Goal: Task Accomplishment & Management: Use online tool/utility

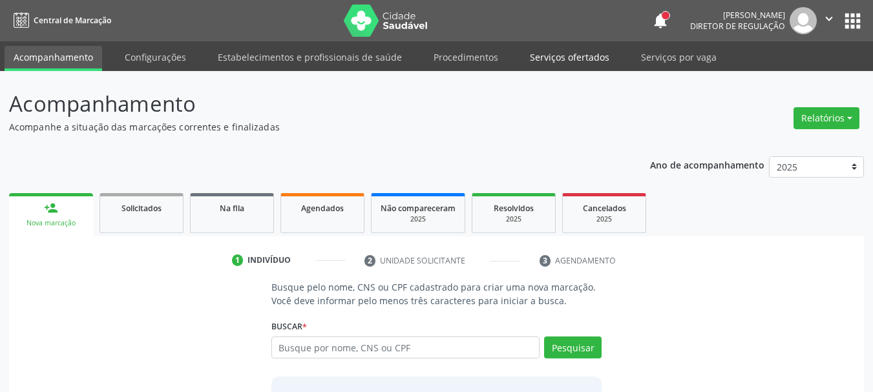
click at [553, 57] on link "Serviços ofertados" at bounding box center [570, 57] width 98 height 23
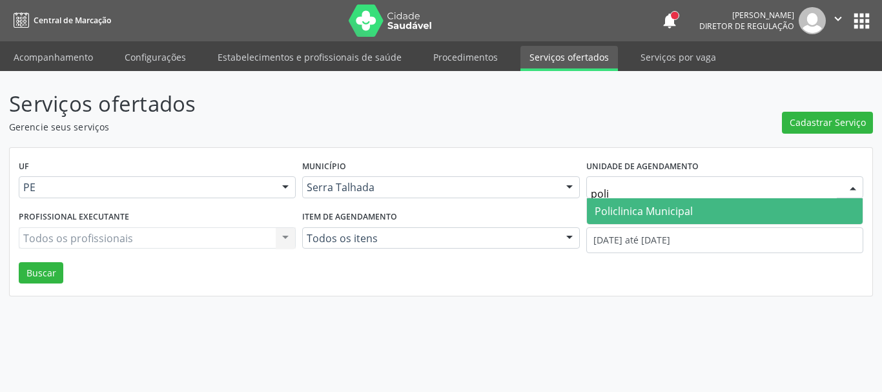
type input "polic"
drag, startPoint x: 642, startPoint y: 207, endPoint x: 641, endPoint y: 217, distance: 9.7
click at [641, 209] on span "Policlinica Municipal" at bounding box center [644, 211] width 98 height 14
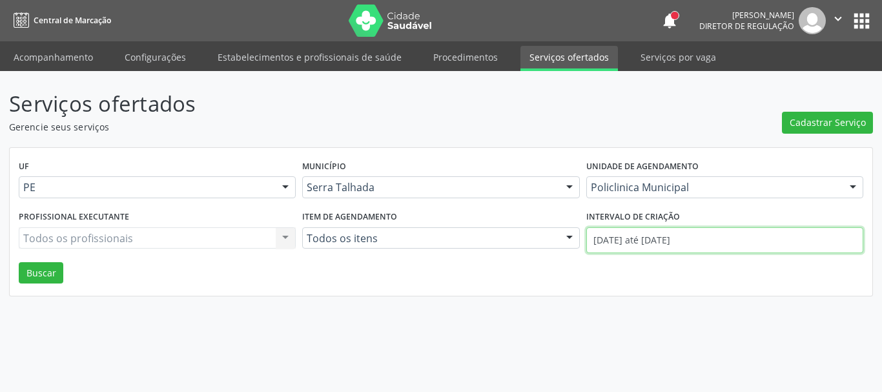
click at [646, 240] on input "[DATE] até [DATE]" at bounding box center [724, 240] width 277 height 26
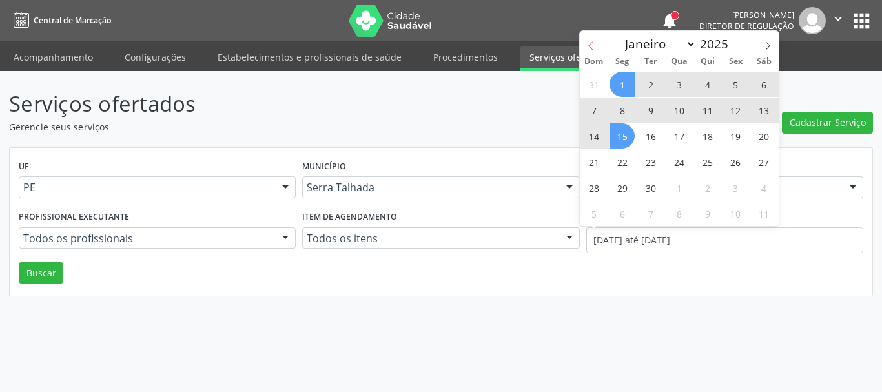
click at [588, 44] on icon at bounding box center [590, 45] width 9 height 9
select select "7"
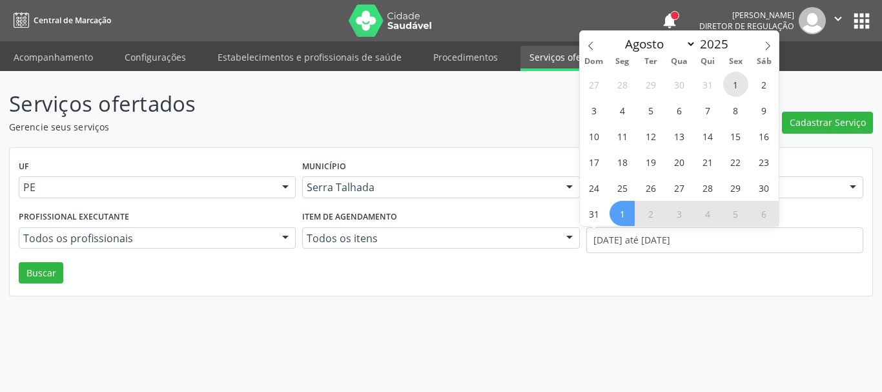
click at [734, 81] on span "1" at bounding box center [735, 84] width 25 height 25
type input "01/08/2025"
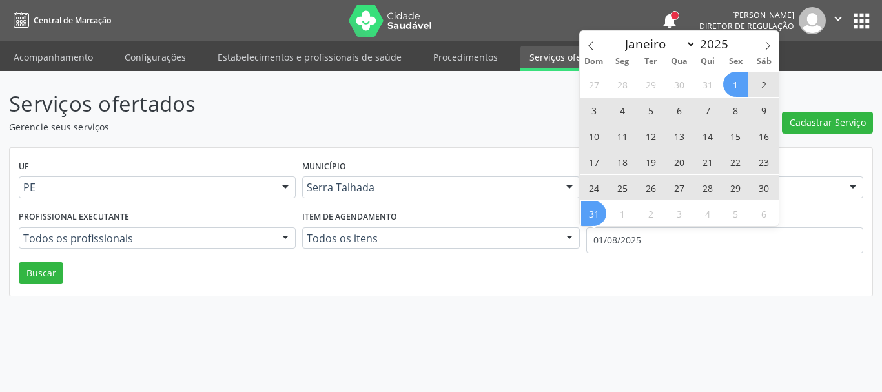
click at [598, 209] on span "31" at bounding box center [593, 213] width 25 height 25
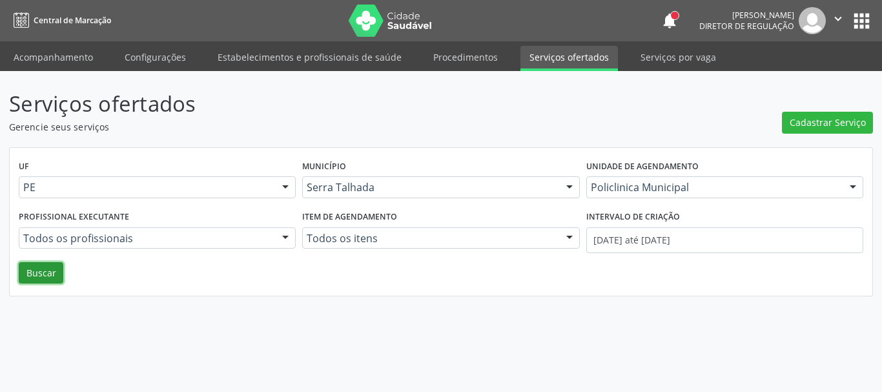
click at [34, 264] on button "Buscar" at bounding box center [41, 273] width 45 height 22
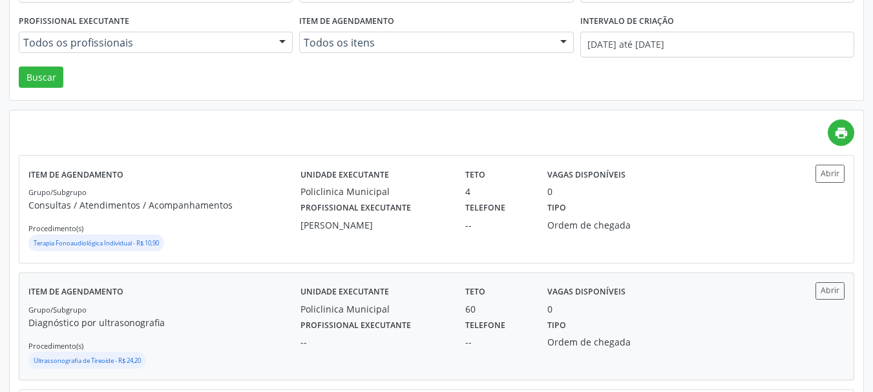
scroll to position [258, 0]
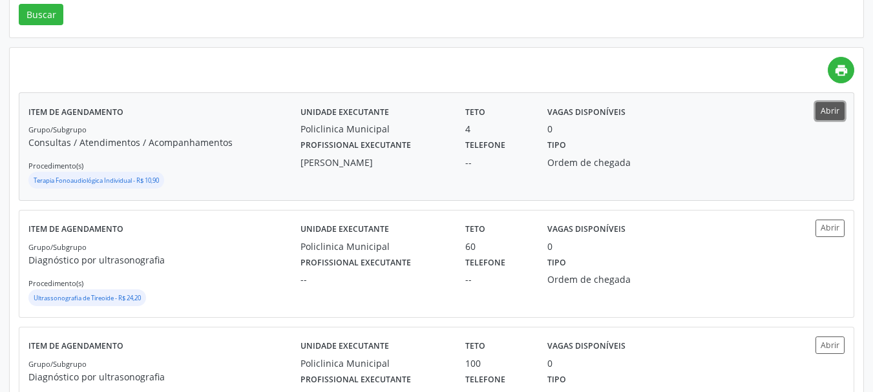
click at [823, 110] on button "Abrir" at bounding box center [829, 110] width 29 height 17
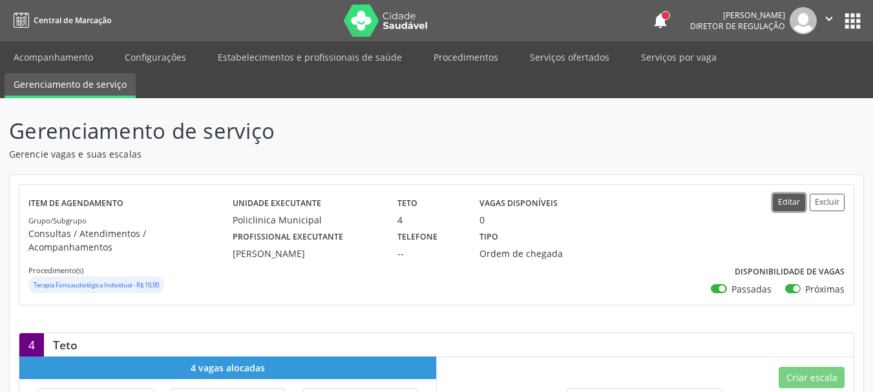
click at [787, 202] on button "Editar" at bounding box center [788, 202] width 32 height 17
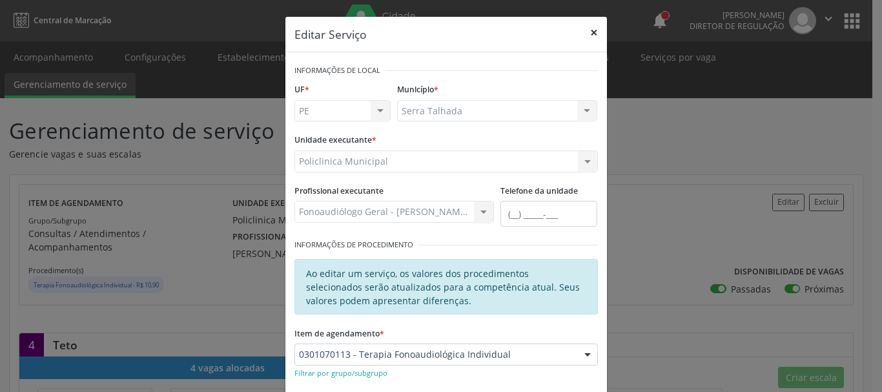
click at [586, 33] on button "×" at bounding box center [594, 33] width 26 height 32
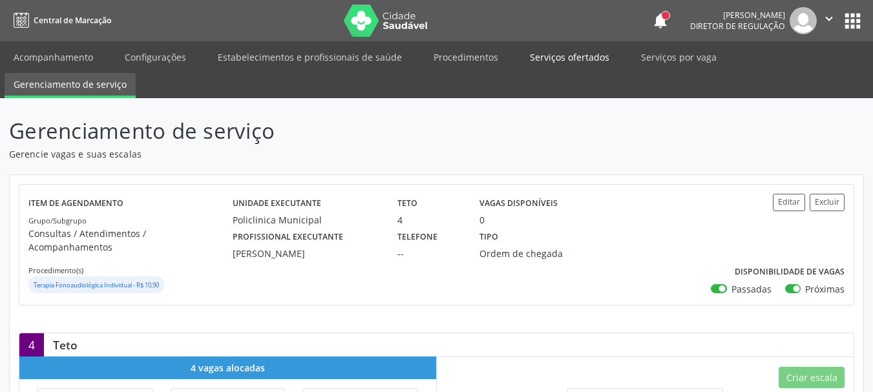
click at [579, 62] on link "Serviços ofertados" at bounding box center [570, 57] width 98 height 23
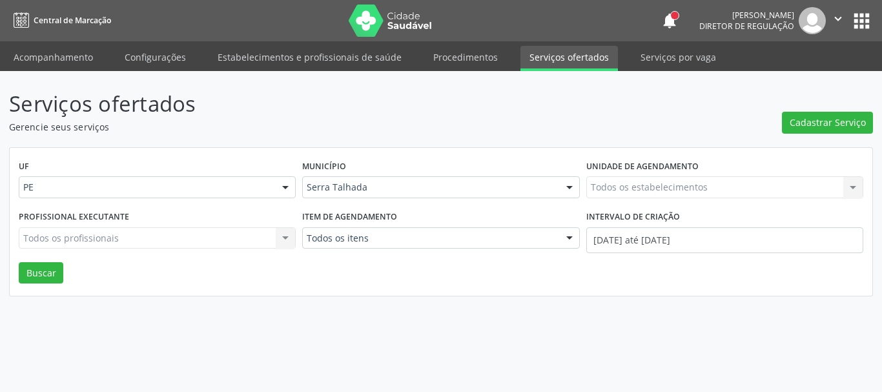
click at [633, 188] on div "Todos os estabelecimentos Todos os estabelecimentos Nenhum resultado encontrado…" at bounding box center [724, 187] width 277 height 22
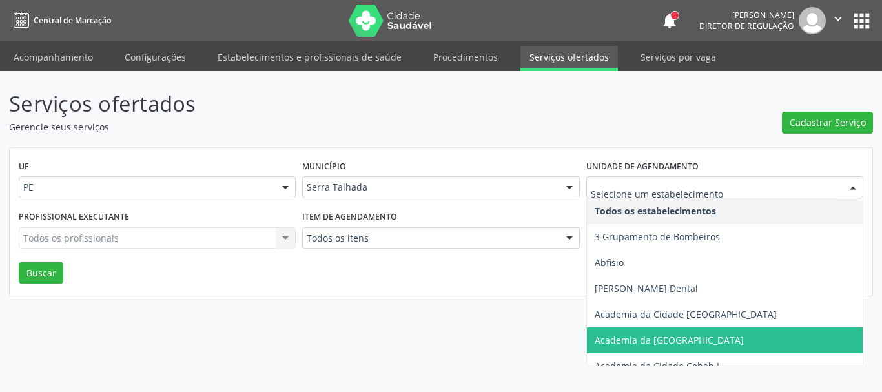
click at [500, 120] on p "Gerencie seus serviços" at bounding box center [311, 127] width 605 height 14
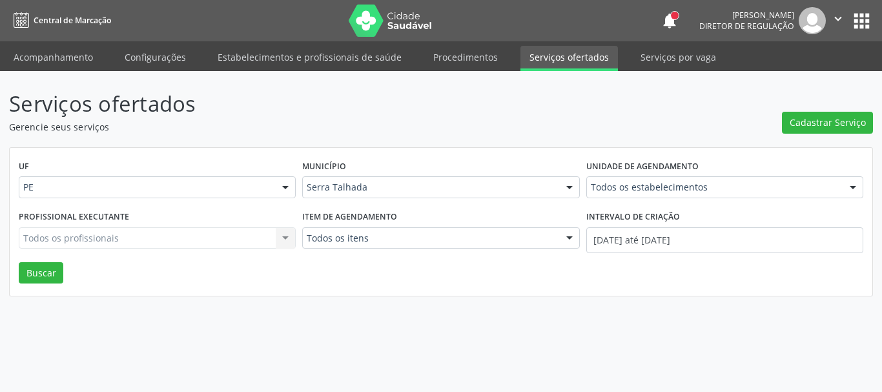
click at [699, 197] on div "Todos os estabelecimentos" at bounding box center [724, 187] width 277 height 22
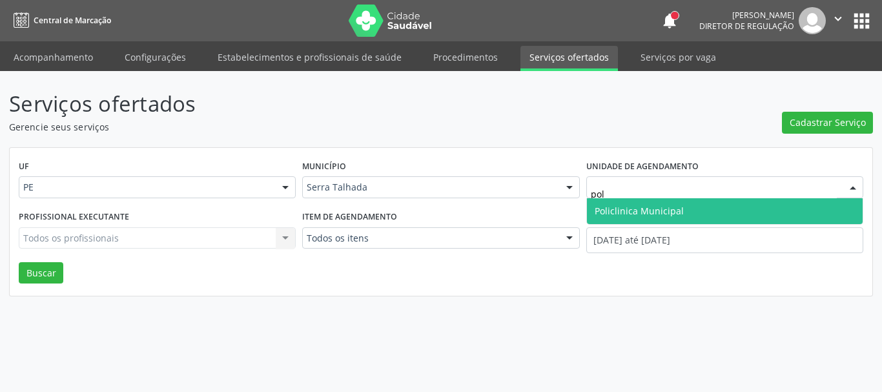
type input "poli"
click at [700, 209] on span "Policlinica Municipal" at bounding box center [725, 211] width 276 height 26
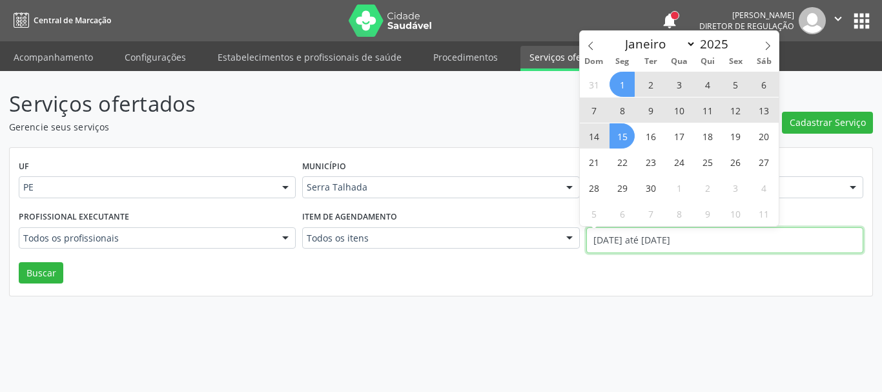
click at [648, 236] on input "[DATE] até [DATE]" at bounding box center [724, 240] width 277 height 26
click at [597, 38] on span at bounding box center [591, 42] width 22 height 22
select select "7"
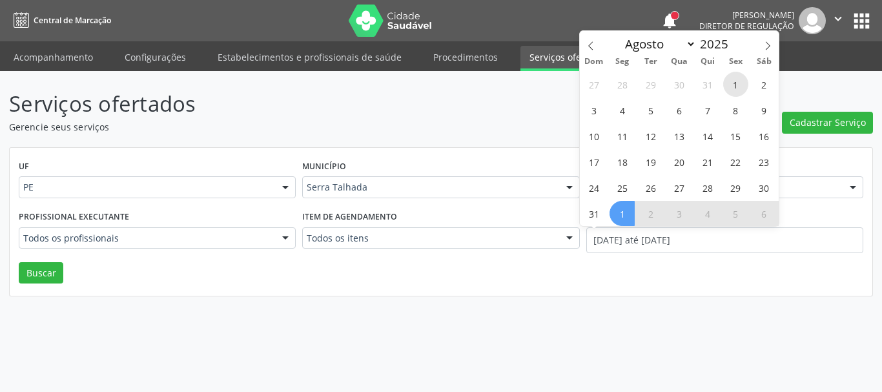
click at [741, 83] on span "1" at bounding box center [735, 84] width 25 height 25
type input "01/08/2025"
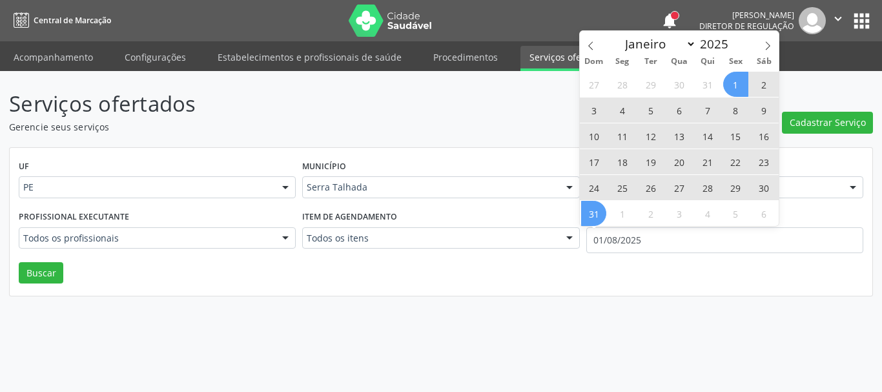
click at [599, 216] on span "31" at bounding box center [593, 213] width 25 height 25
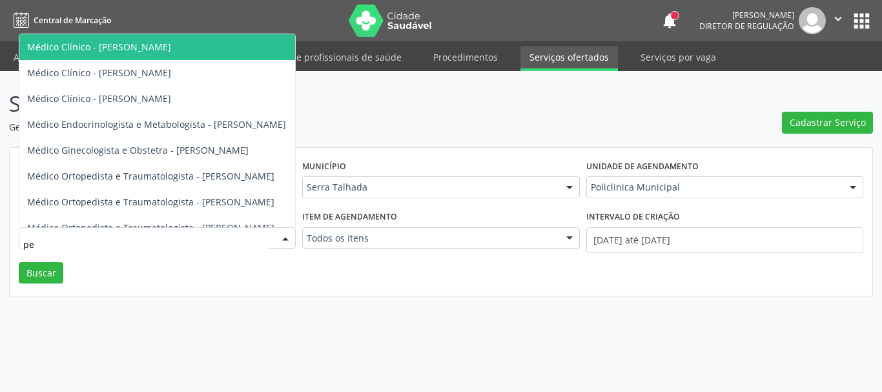
type input "ped"
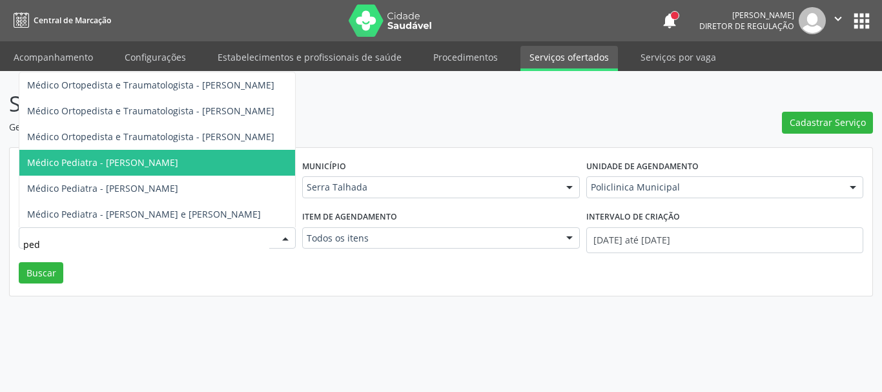
click at [227, 160] on span "Médico Pediatra - [PERSON_NAME]" at bounding box center [157, 163] width 276 height 26
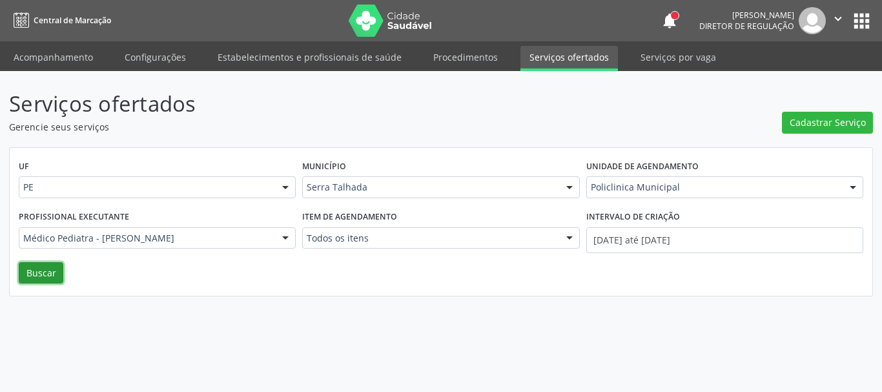
click at [41, 272] on button "Buscar" at bounding box center [41, 273] width 45 height 22
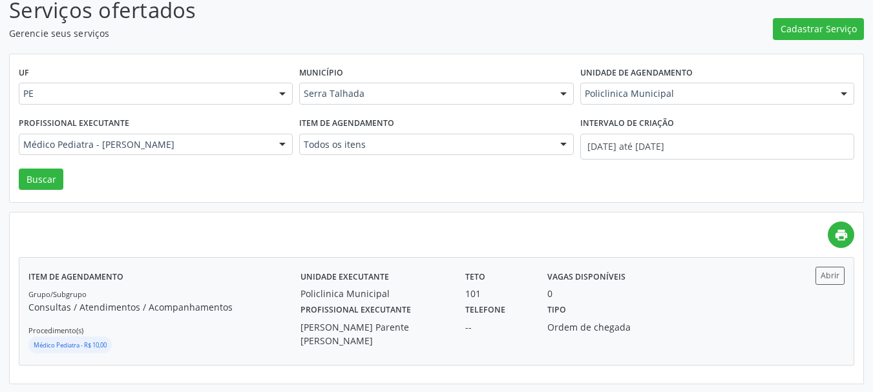
scroll to position [95, 0]
click at [840, 276] on button "Abrir" at bounding box center [829, 273] width 29 height 17
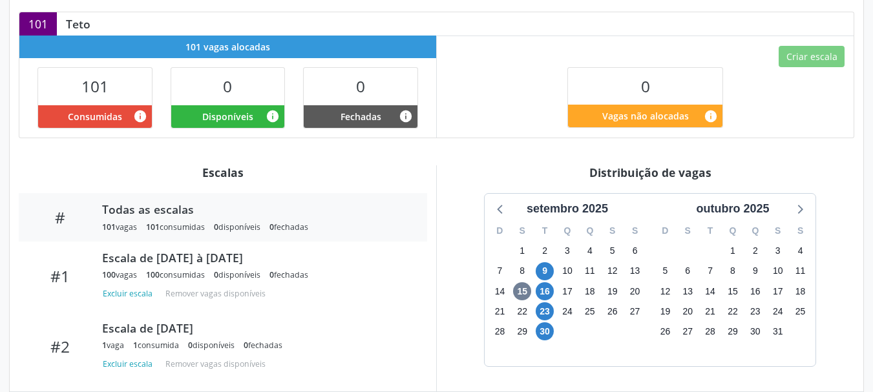
scroll to position [382, 0]
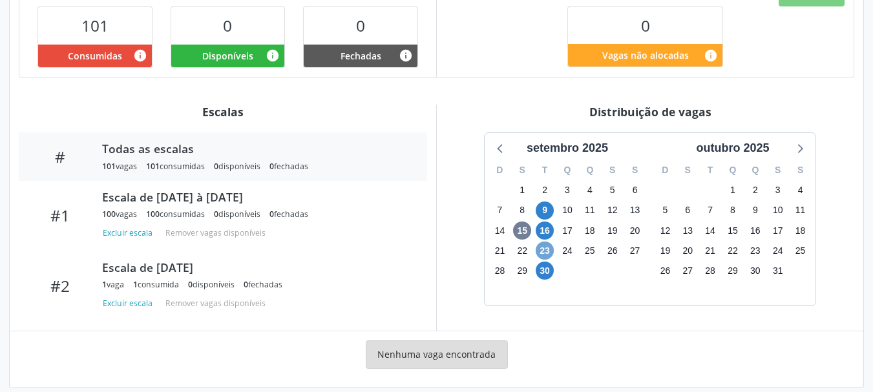
click at [542, 242] on span "23" at bounding box center [544, 251] width 18 height 18
click at [551, 242] on span "23" at bounding box center [544, 251] width 18 height 18
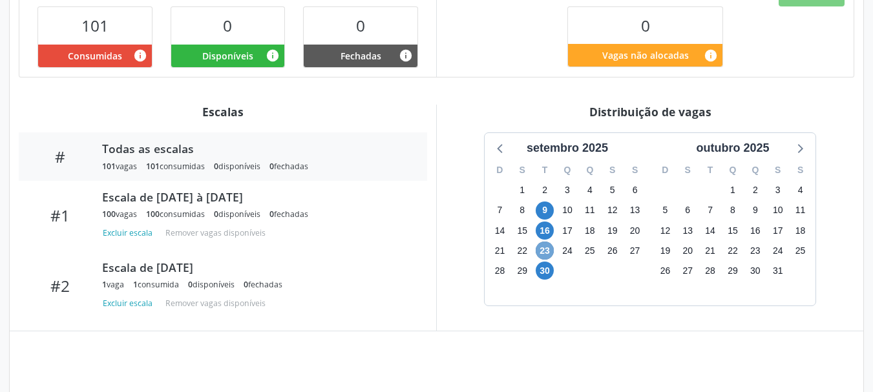
click at [550, 242] on span "23" at bounding box center [544, 251] width 18 height 18
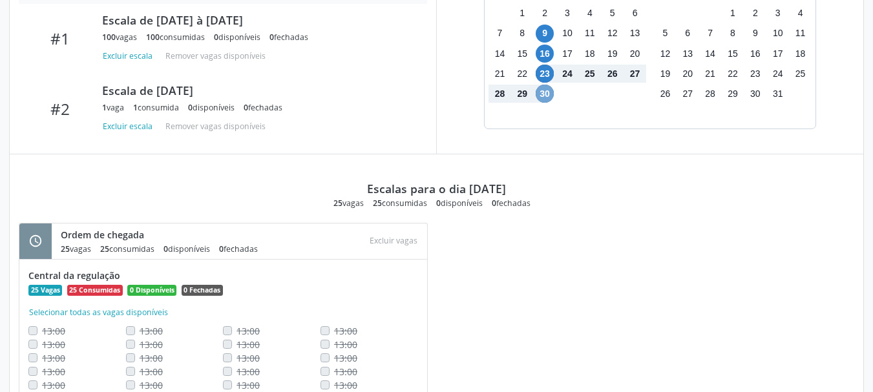
click at [541, 85] on span "30" at bounding box center [544, 94] width 18 height 18
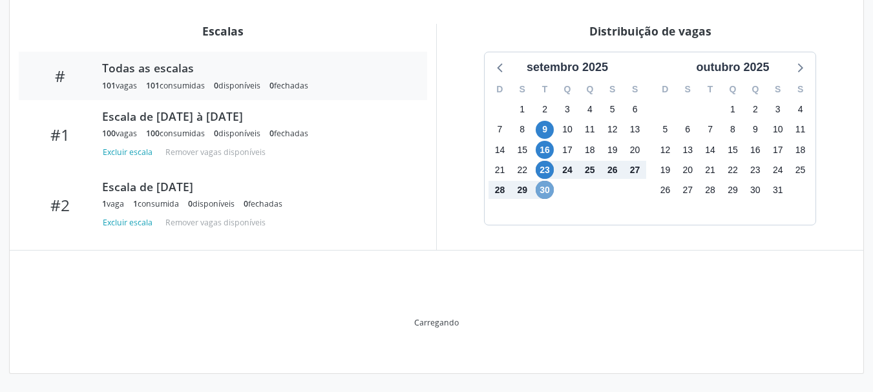
scroll to position [449, 0]
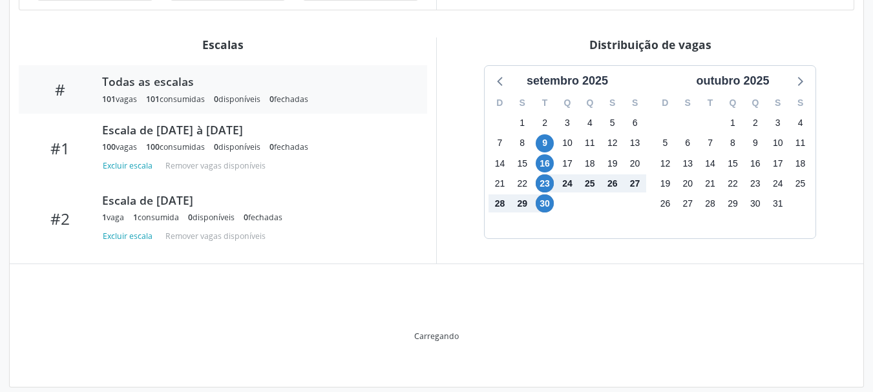
click at [539, 93] on div "T" at bounding box center [544, 103] width 23 height 20
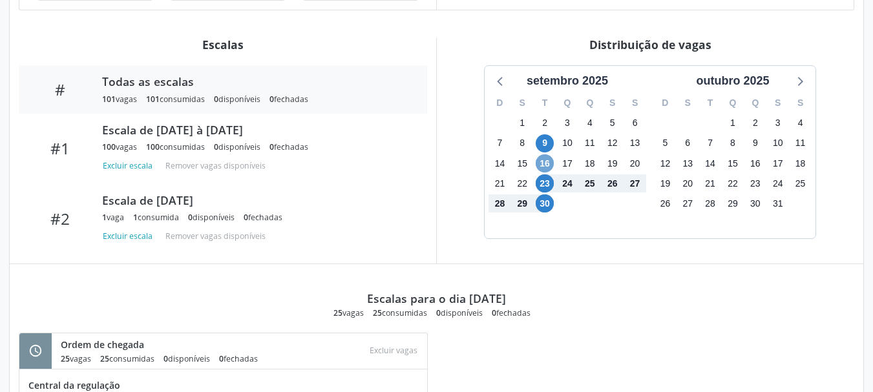
click at [550, 154] on span "16" at bounding box center [544, 163] width 18 height 18
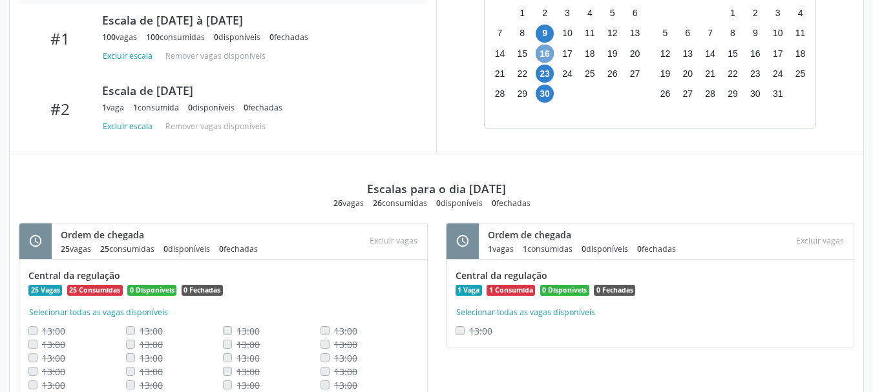
scroll to position [494, 0]
